Goal: Task Accomplishment & Management: Manage account settings

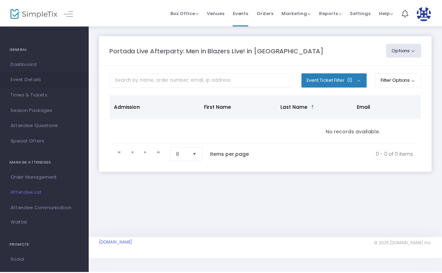
scroll to position [56, 0]
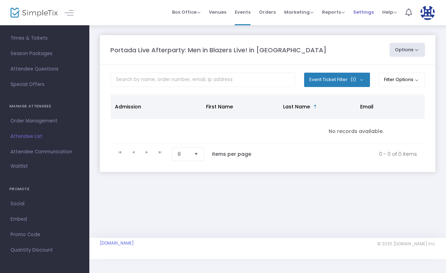
click at [370, 7] on span "Settings" at bounding box center [363, 12] width 21 height 18
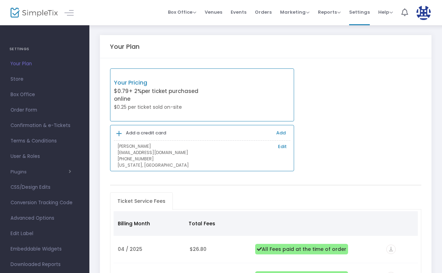
scroll to position [14, 0]
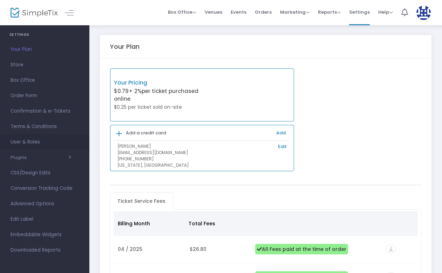
click at [29, 141] on span "User & Roles" at bounding box center [45, 141] width 68 height 9
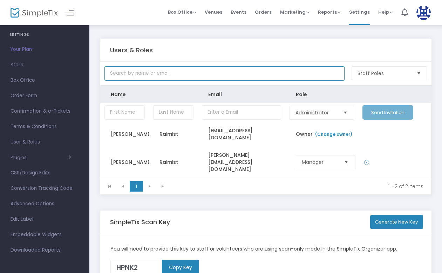
click at [248, 71] on input "text" at bounding box center [224, 73] width 240 height 14
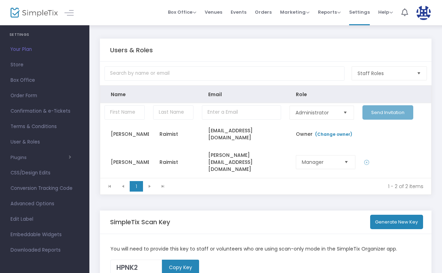
click at [251, 57] on div "Users & Roles" at bounding box center [265, 50] width 311 height 23
click at [130, 113] on input "Data table" at bounding box center [124, 112] width 40 height 14
type input "Kayla"
paste input "Menkes"
type input "Menkes"
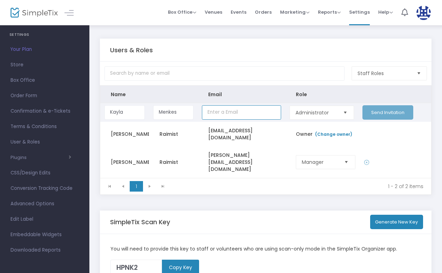
click at [236, 110] on input "Data table" at bounding box center [241, 112] width 79 height 14
paste input "[EMAIL_ADDRESS][DOMAIN_NAME]"
click at [339, 115] on span "Select" at bounding box center [345, 112] width 12 height 12
type input "[EMAIL_ADDRESS][DOMAIN_NAME]"
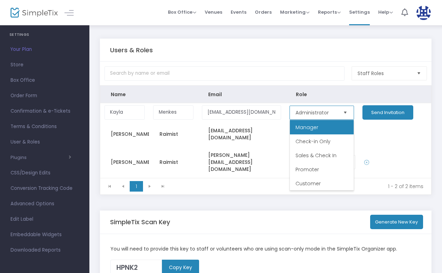
scroll to position [0, 0]
click at [334, 139] on li "Manager" at bounding box center [322, 141] width 64 height 14
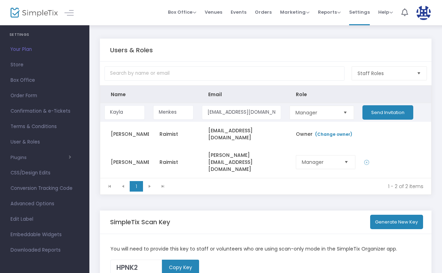
click at [389, 115] on button "Send Invitation" at bounding box center [387, 112] width 51 height 14
